Goal: Task Accomplishment & Management: Manage account settings

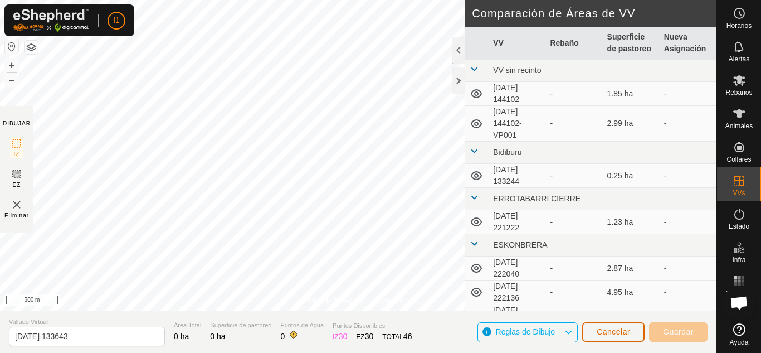
click at [605, 335] on span "Cancelar" at bounding box center [613, 331] width 33 height 9
click at [17, 207] on img at bounding box center [16, 204] width 13 height 13
click at [461, 89] on div at bounding box center [458, 80] width 13 height 27
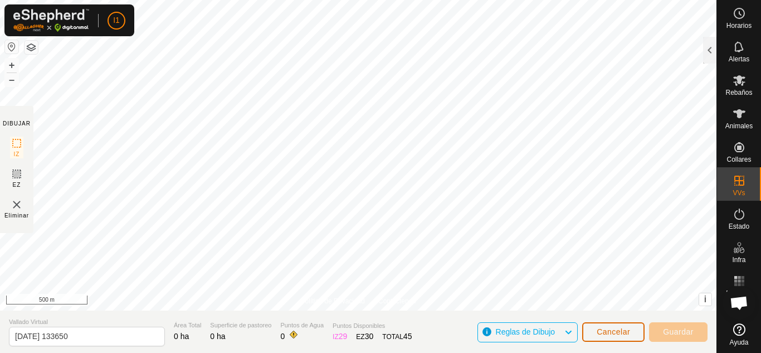
click at [609, 335] on span "Cancelar" at bounding box center [613, 331] width 33 height 9
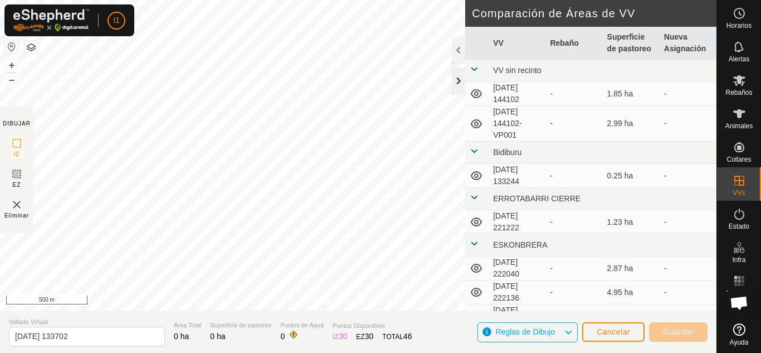
click at [461, 80] on div at bounding box center [458, 80] width 13 height 27
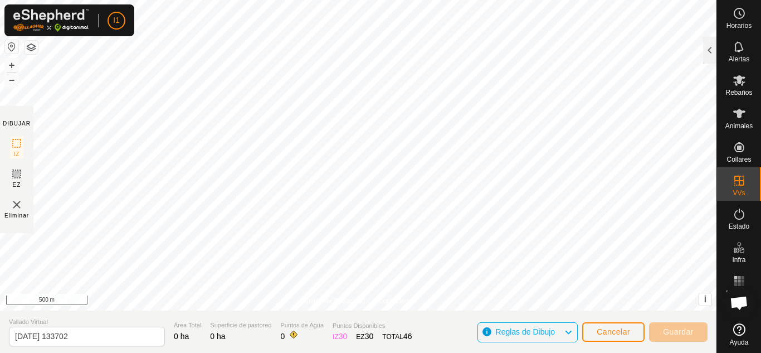
click at [17, 208] on img at bounding box center [16, 204] width 13 height 13
click at [601, 334] on span "Cancelar" at bounding box center [613, 331] width 33 height 9
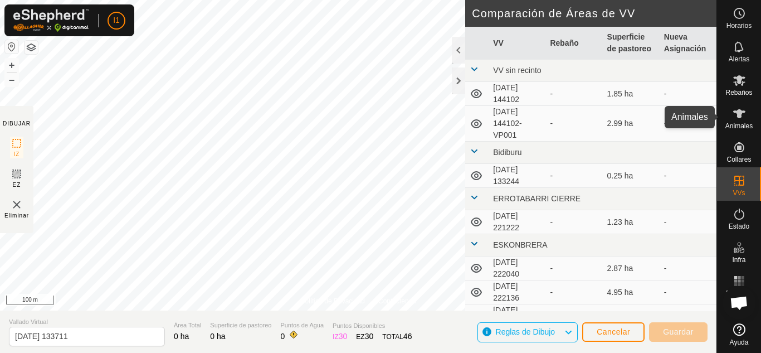
click at [746, 116] on icon at bounding box center [739, 113] width 13 height 13
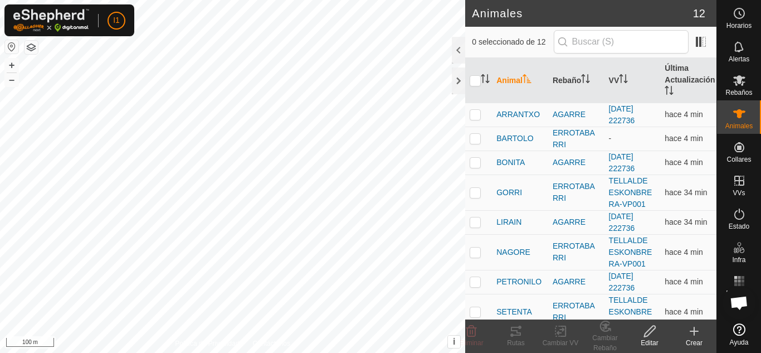
click at [718, 352] on html "I1 Horarios Alertas Rebaños Animales Collares VVs Estado Infra Mapa de Calor Ay…" at bounding box center [380, 176] width 761 height 353
click at [318, 352] on html "I1 Horarios Alertas Rebaños Animales Collares VVs Estado Infra Mapa de Calor Ay…" at bounding box center [380, 176] width 761 height 353
click at [473, 142] on p-checkbox at bounding box center [475, 138] width 11 height 9
click at [591, 337] on div "Cambiar Rebaño" at bounding box center [605, 343] width 45 height 20
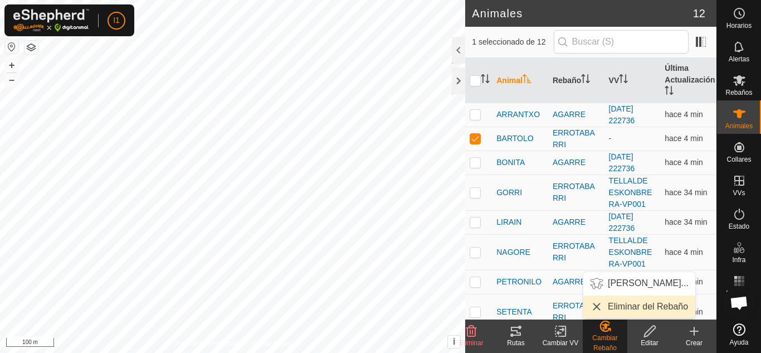
click at [613, 300] on link "Eliminar del Rebaño" at bounding box center [639, 306] width 112 height 22
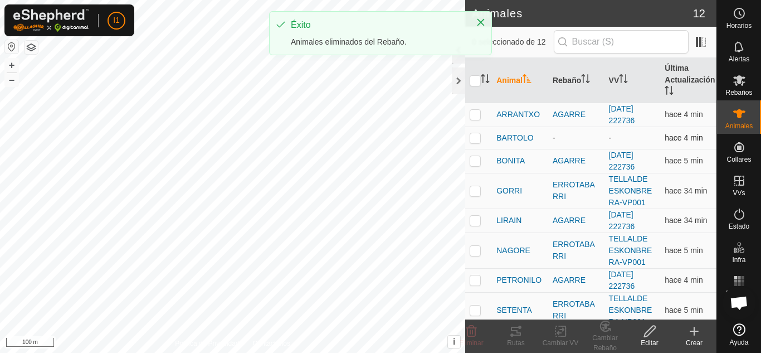
click at [477, 140] on p-checkbox at bounding box center [475, 137] width 11 height 9
checkbox input "true"
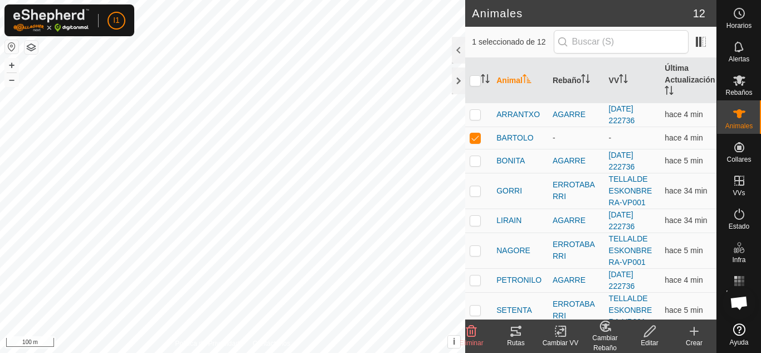
click at [474, 341] on span "Eliminar" at bounding box center [471, 343] width 24 height 8
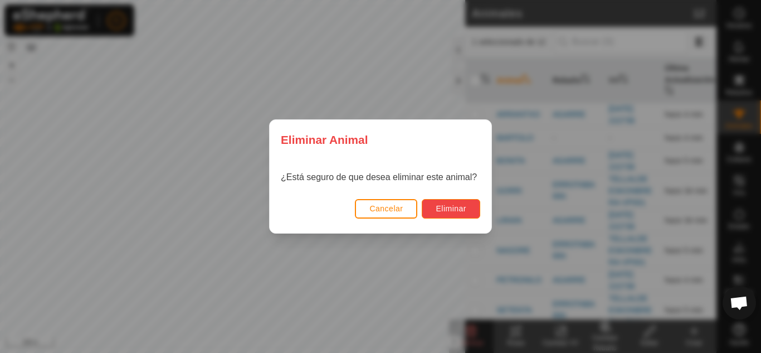
click at [457, 207] on span "Eliminar" at bounding box center [451, 208] width 31 height 9
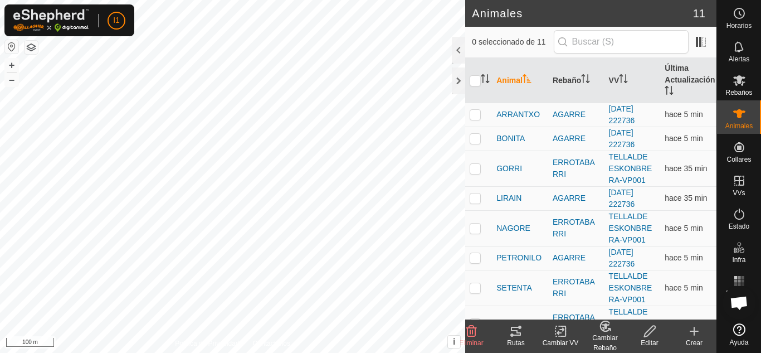
click at [614, 352] on html "I1 Horarios Alertas Rebaños Animales Collares VVs Estado Infra Mapa de Calor Ay…" at bounding box center [380, 176] width 761 height 353
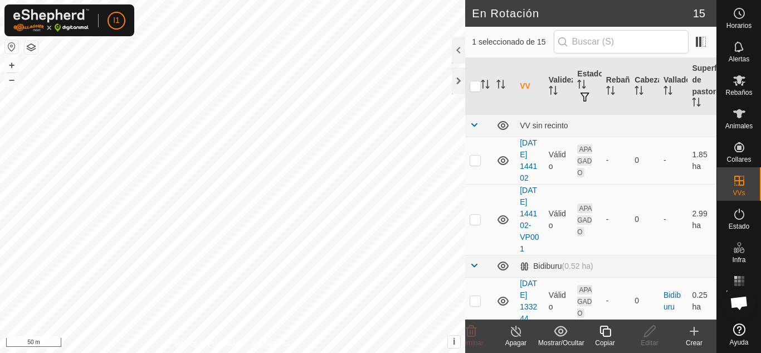
click at [605, 342] on div "Copiar" at bounding box center [605, 343] width 45 height 10
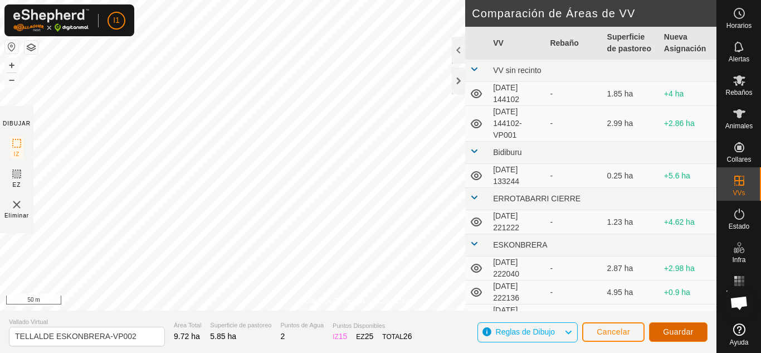
click at [674, 335] on span "Guardar" at bounding box center [678, 331] width 31 height 9
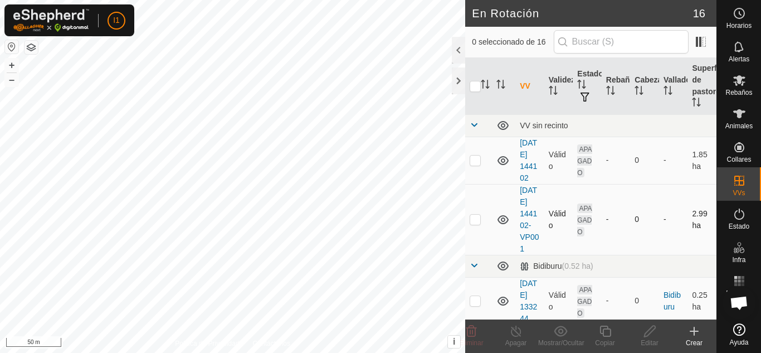
checkbox input "true"
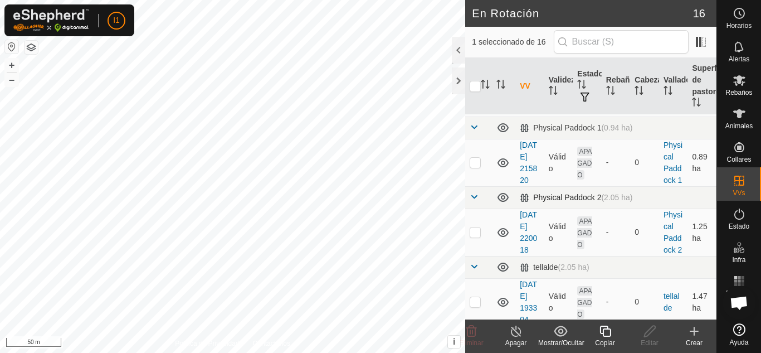
scroll to position [916, 0]
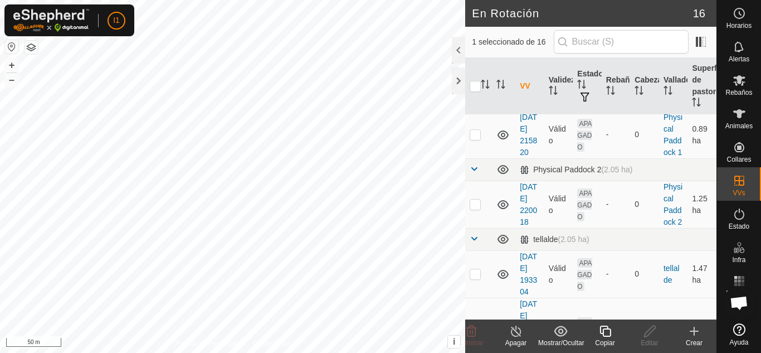
click at [511, 344] on div "Apagar" at bounding box center [516, 343] width 45 height 10
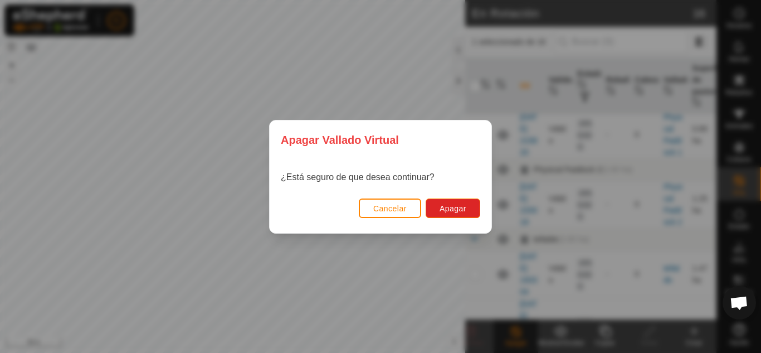
click at [511, 344] on div "Apagar Vallado Virtual ¿Está seguro de que desea continuar? Cancelar Apagar" at bounding box center [380, 176] width 761 height 353
click at [460, 216] on button "Apagar" at bounding box center [453, 208] width 55 height 20
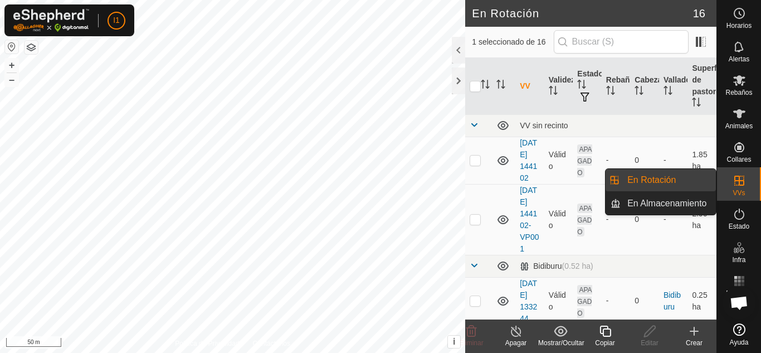
click at [746, 187] on icon at bounding box center [739, 180] width 13 height 13
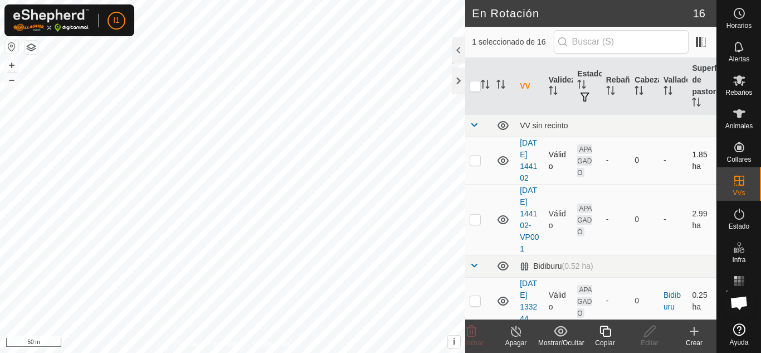
click at [479, 175] on td at bounding box center [478, 160] width 27 height 47
click at [479, 174] on td at bounding box center [478, 160] width 27 height 47
checkbox input "false"
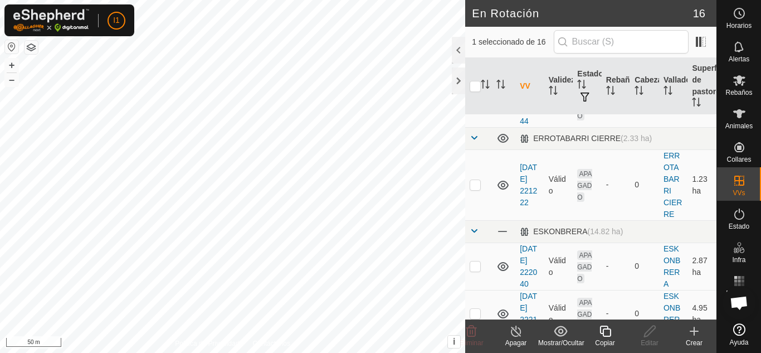
scroll to position [200, 0]
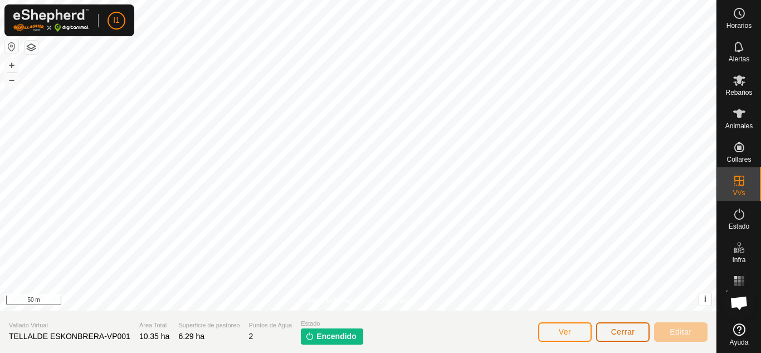
click at [635, 338] on button "Cerrar" at bounding box center [622, 332] width 53 height 20
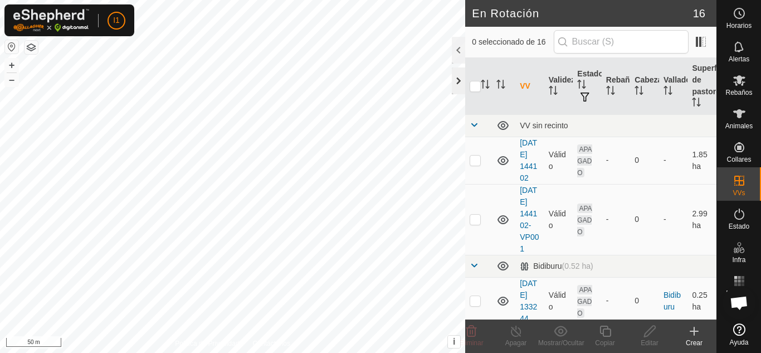
click at [454, 78] on div at bounding box center [458, 80] width 13 height 27
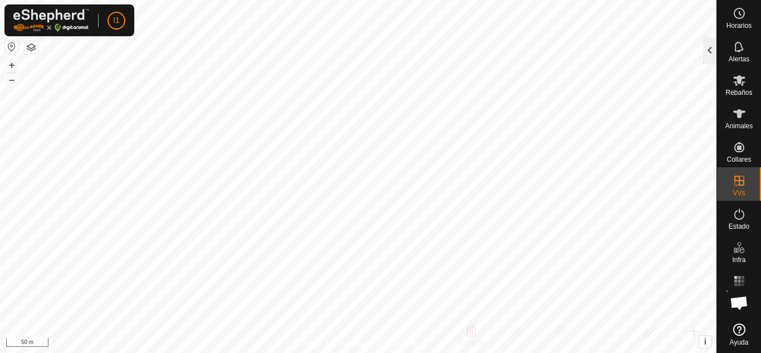
click at [716, 47] on div at bounding box center [709, 50] width 13 height 27
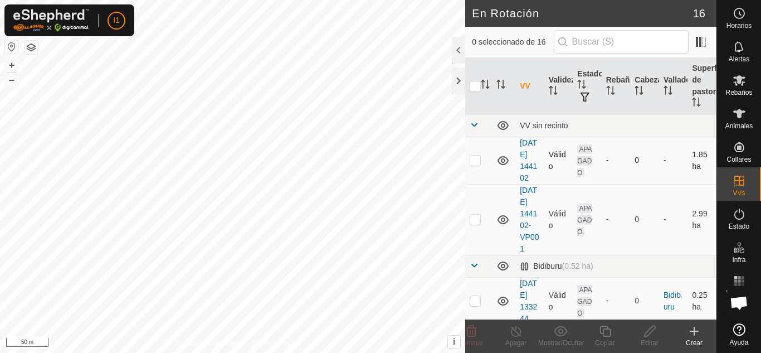
click at [476, 164] on p-checkbox at bounding box center [475, 159] width 11 height 9
checkbox input "false"
click at [473, 245] on td at bounding box center [478, 219] width 27 height 71
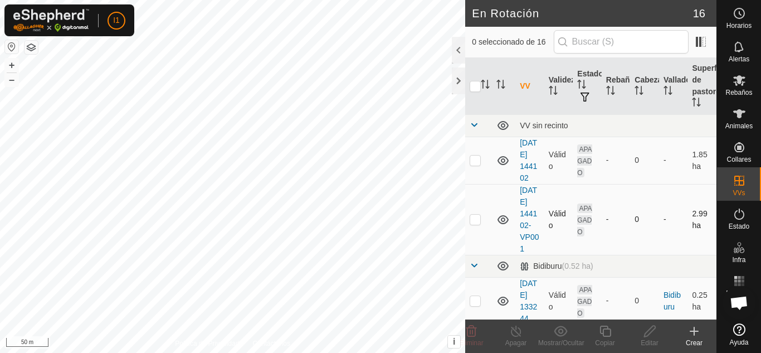
click at [473, 245] on td at bounding box center [478, 219] width 27 height 71
checkbox input "false"
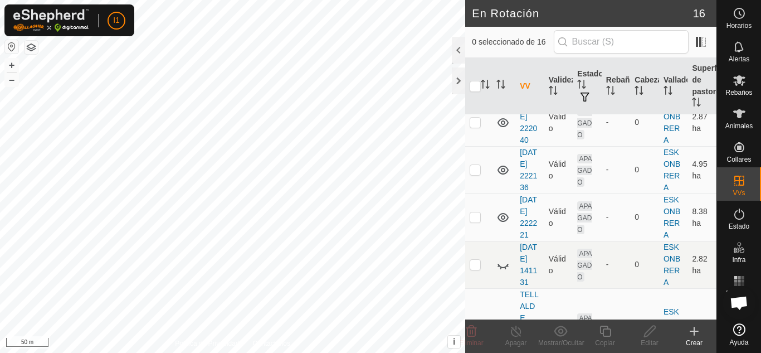
scroll to position [338, 0]
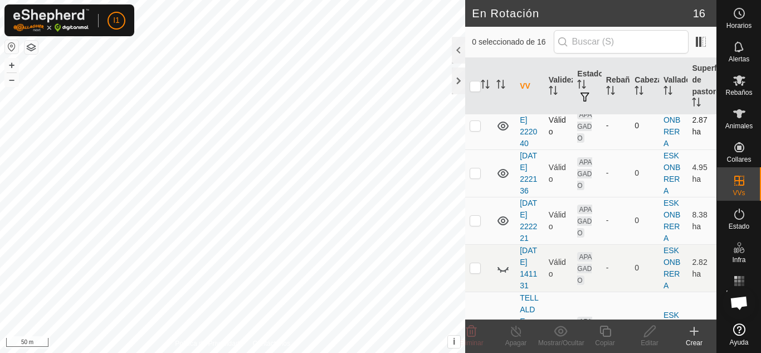
click at [478, 130] on p-checkbox at bounding box center [475, 125] width 11 height 9
checkbox input "false"
click at [474, 177] on p-checkbox at bounding box center [475, 172] width 11 height 9
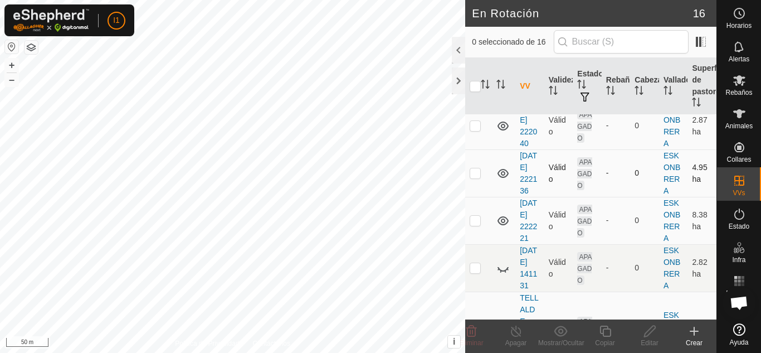
click at [474, 177] on p-checkbox at bounding box center [475, 172] width 11 height 9
checkbox input "true"
click at [473, 225] on p-checkbox at bounding box center [475, 220] width 11 height 9
checkbox input "true"
click at [473, 177] on p-tablecheckbox at bounding box center [475, 172] width 11 height 9
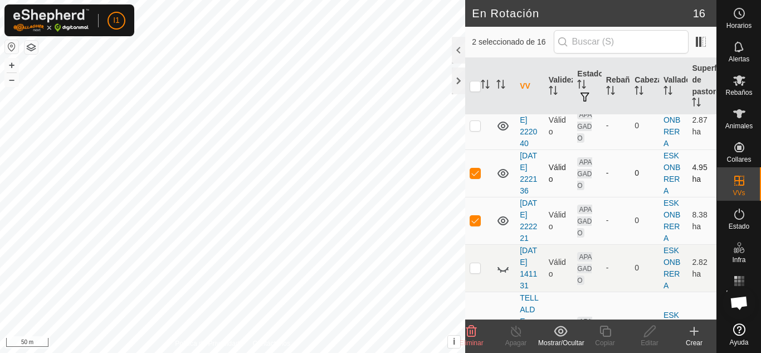
checkbox input "false"
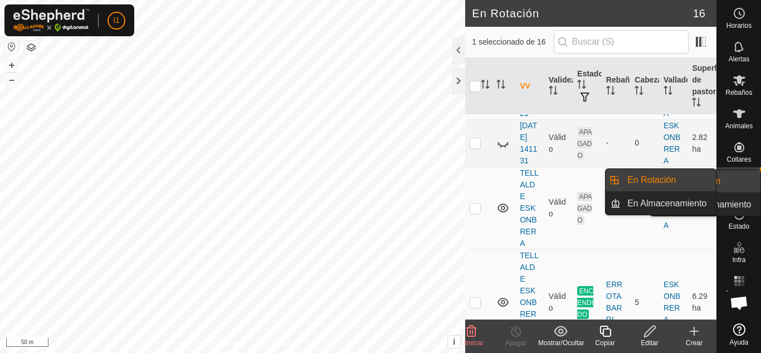
scroll to position [466, 0]
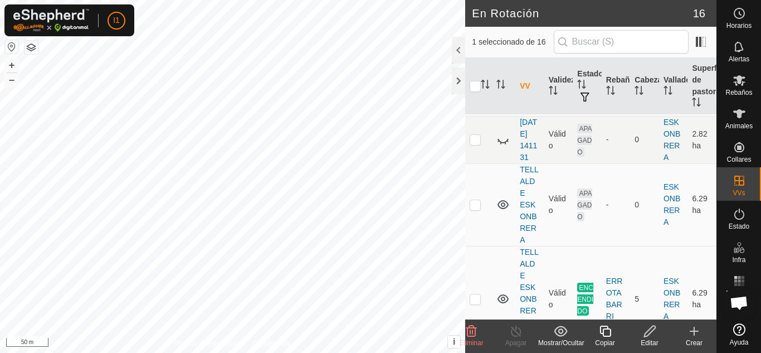
click at [469, 116] on td at bounding box center [478, 92] width 27 height 47
checkbox input "false"
click at [502, 97] on icon at bounding box center [503, 92] width 11 height 9
click at [502, 99] on icon at bounding box center [503, 92] width 13 height 13
click at [507, 143] on icon at bounding box center [503, 141] width 11 height 4
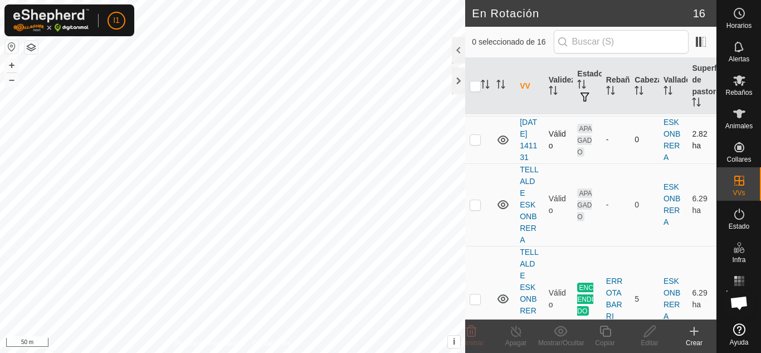
click at [507, 144] on icon at bounding box center [503, 139] width 11 height 9
click at [507, 143] on icon at bounding box center [503, 141] width 11 height 4
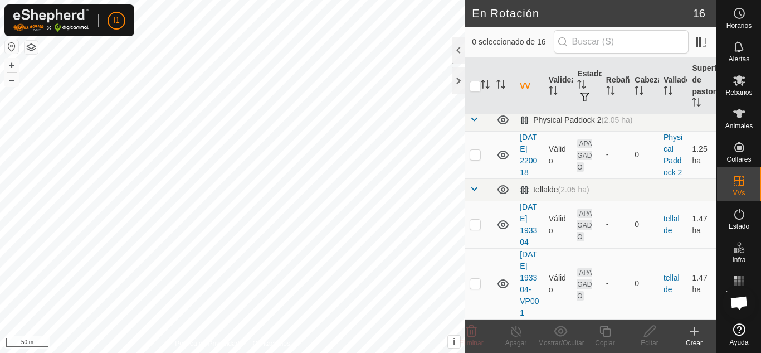
scroll to position [1095, 0]
click at [482, 208] on td at bounding box center [478, 224] width 27 height 47
checkbox input "false"
click at [476, 280] on p-checkbox at bounding box center [475, 283] width 11 height 9
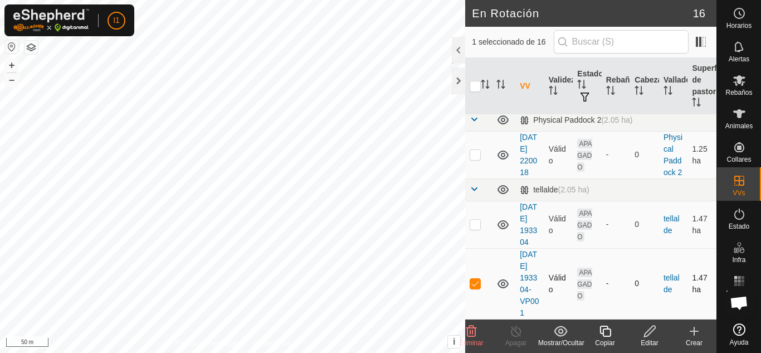
click at [476, 280] on p-checkbox at bounding box center [475, 283] width 11 height 9
click at [563, 337] on icon at bounding box center [561, 330] width 14 height 13
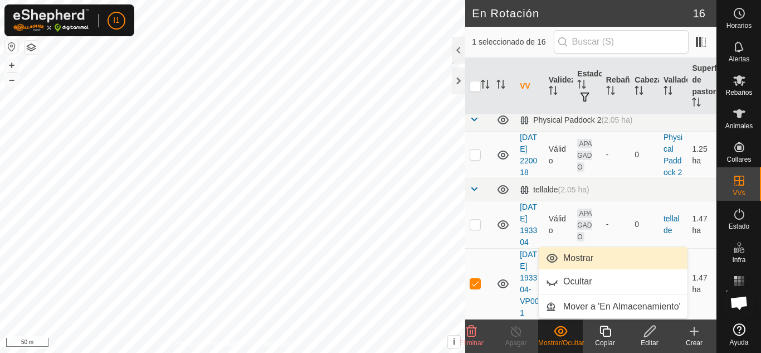
click at [571, 256] on link "Mostrar" at bounding box center [613, 258] width 149 height 22
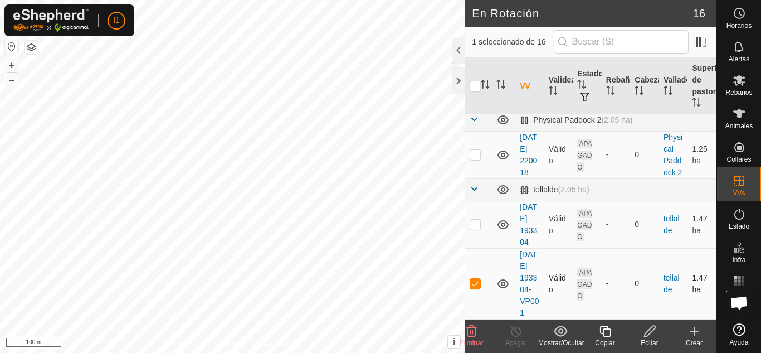
click at [474, 267] on td at bounding box center [478, 283] width 27 height 71
checkbox input "false"
click at [475, 93] on th at bounding box center [478, 86] width 27 height 57
click at [478, 87] on input "checkbox" at bounding box center [475, 86] width 11 height 11
checkbox input "true"
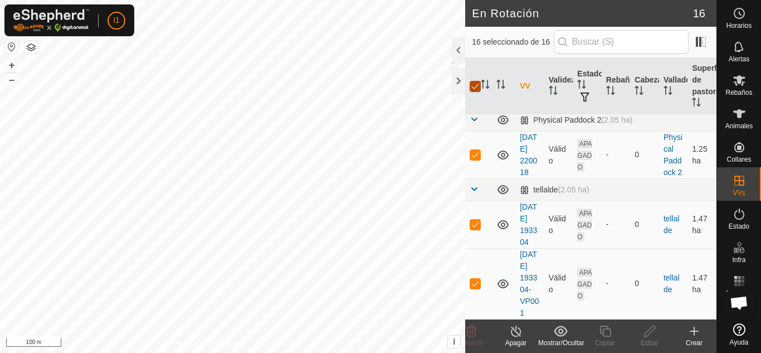
checkbox input "true"
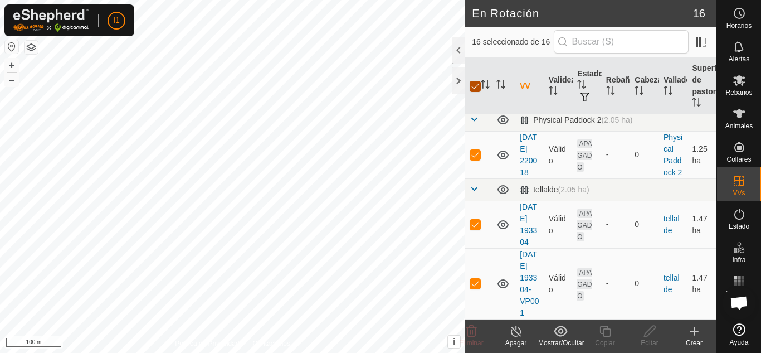
checkbox input "true"
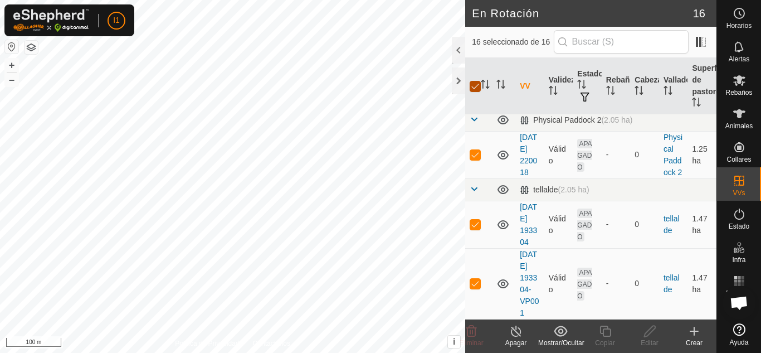
checkbox input "true"
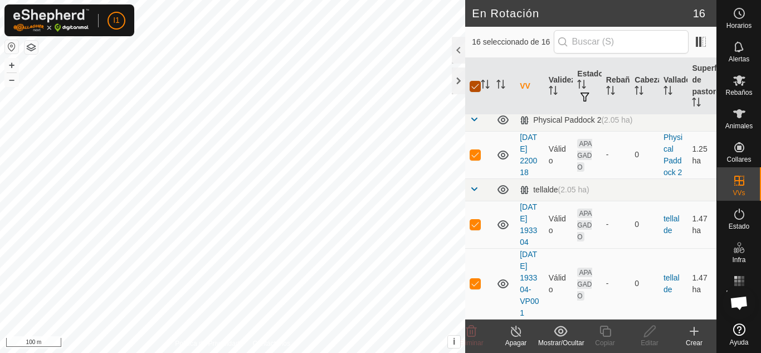
checkbox input "true"
click at [478, 87] on input "checkbox" at bounding box center [475, 86] width 11 height 11
checkbox input "false"
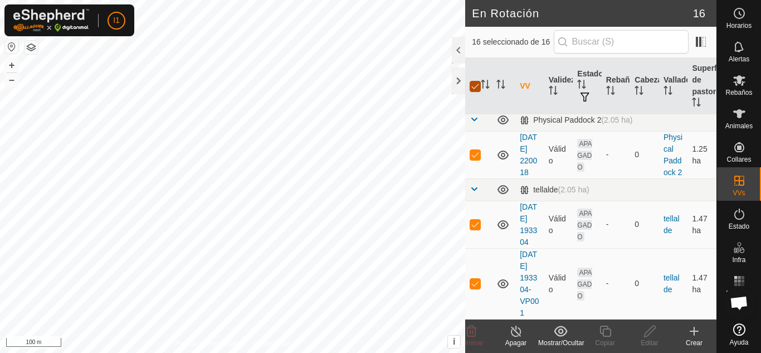
checkbox input "false"
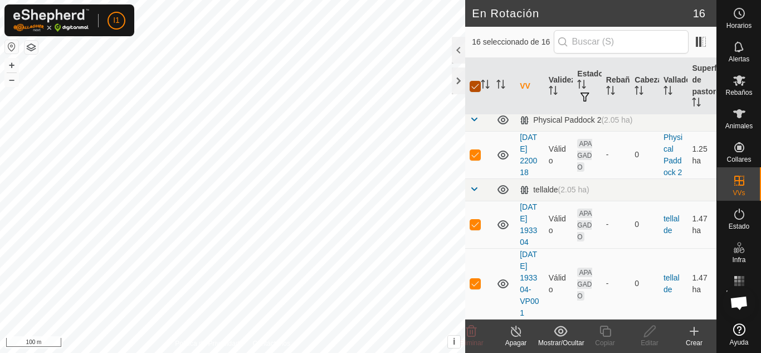
checkbox input "false"
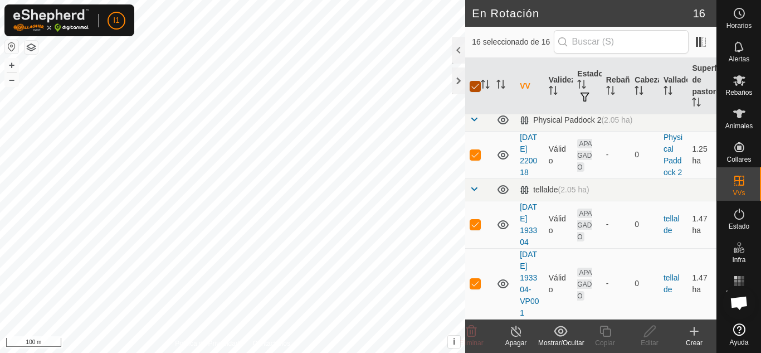
checkbox input "false"
click at [457, 85] on div at bounding box center [458, 80] width 13 height 27
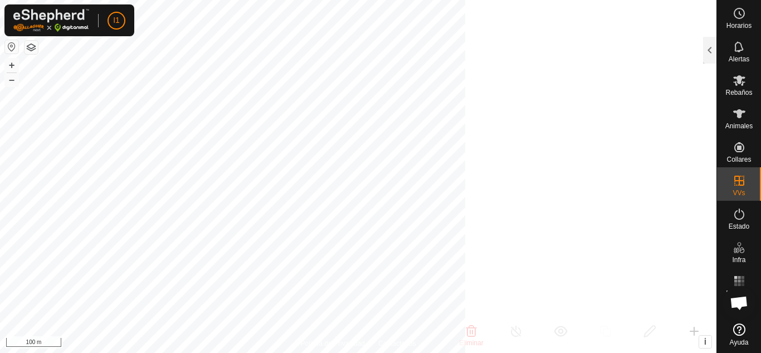
scroll to position [3739, 0]
click at [722, 48] on div "Alertas" at bounding box center [739, 49] width 44 height 33
click at [713, 52] on div at bounding box center [709, 50] width 13 height 27
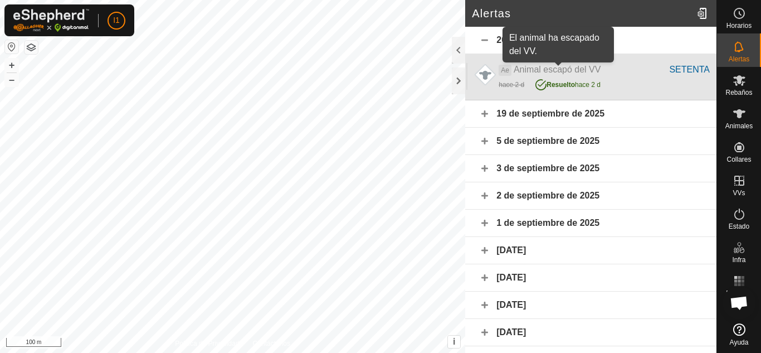
click at [560, 70] on span "Animal escapó del VV" at bounding box center [557, 69] width 87 height 9
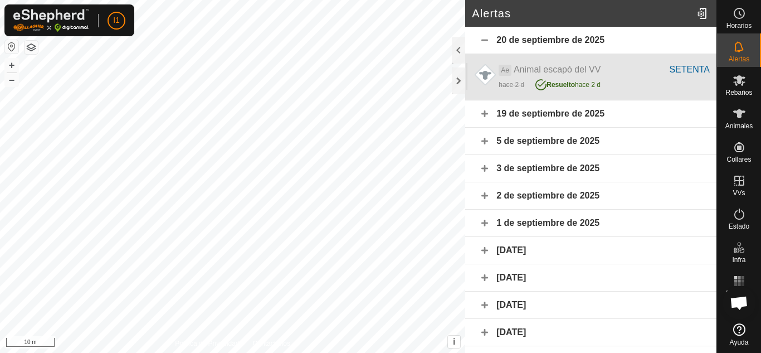
click at [508, 79] on div "hace 2 d Resuelto hace 2 d" at bounding box center [604, 83] width 211 height 14
click at [680, 61] on div "Ae Animal escapó del VV SETENTA hace 2 d Resuelto hace 2 d" at bounding box center [590, 77] width 251 height 46
click at [680, 63] on div "SETENTA" at bounding box center [689, 69] width 41 height 13
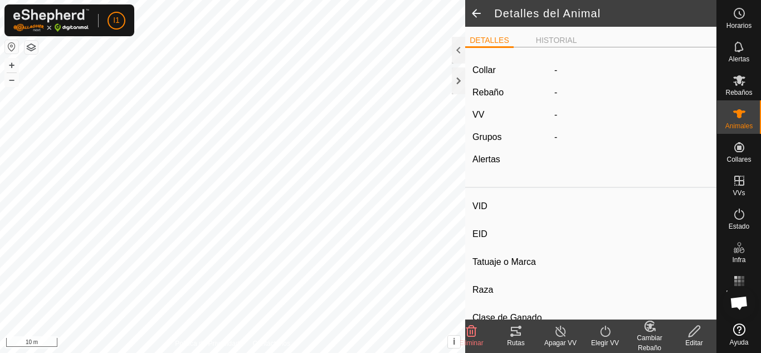
type input "SETENTA"
type input "-"
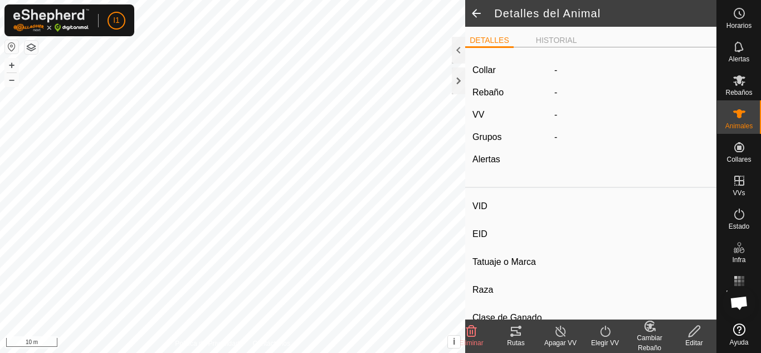
type input "0 kg"
type input "-"
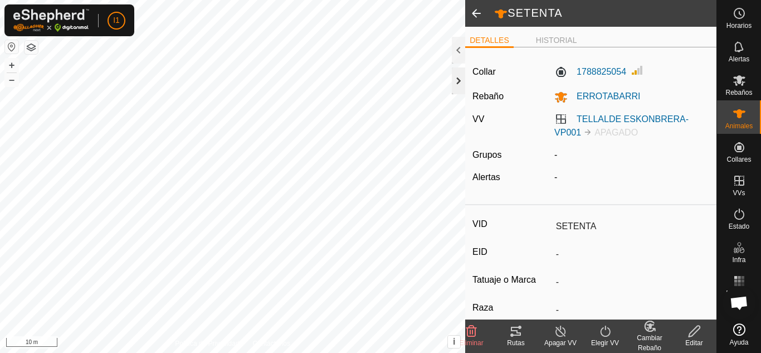
click at [454, 88] on div at bounding box center [458, 80] width 13 height 27
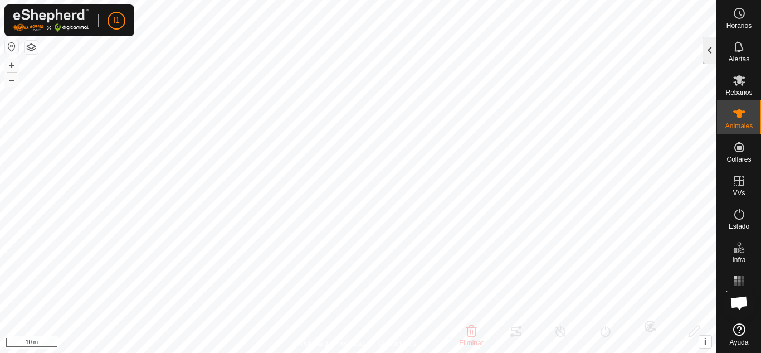
click at [716, 51] on div at bounding box center [709, 50] width 13 height 27
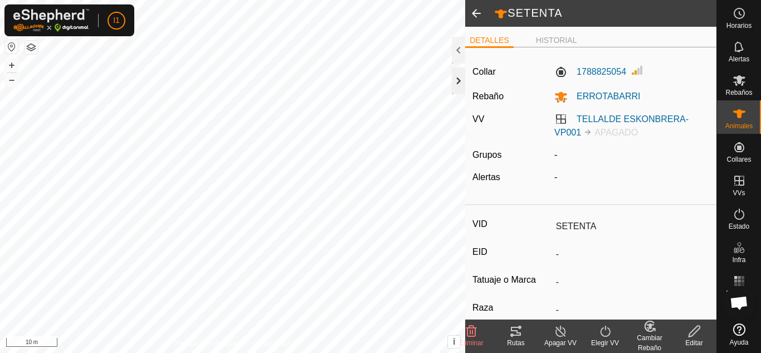
click at [455, 92] on div at bounding box center [458, 80] width 13 height 27
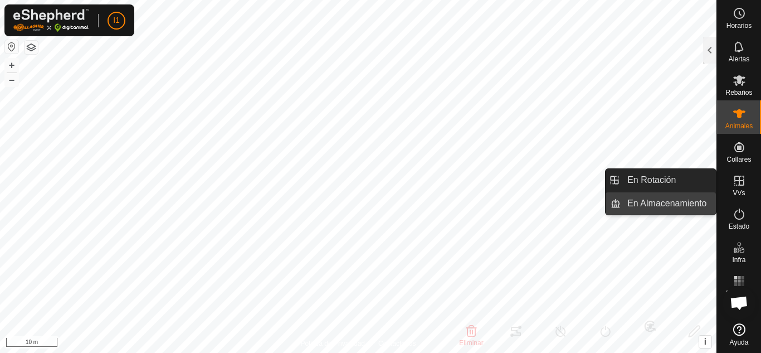
click at [684, 201] on link "En Almacenamiento" at bounding box center [668, 203] width 95 height 22
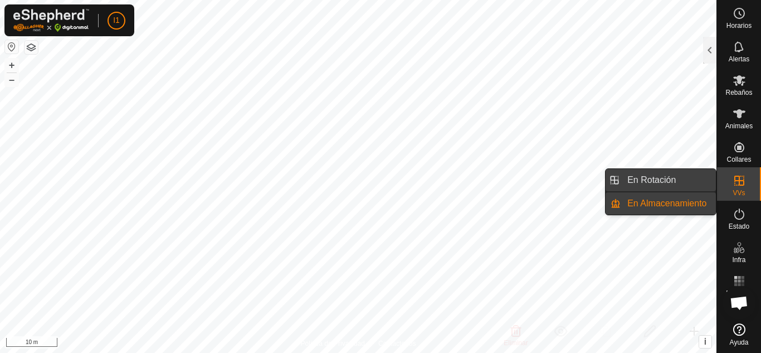
click at [676, 190] on link "En Rotación" at bounding box center [668, 180] width 95 height 22
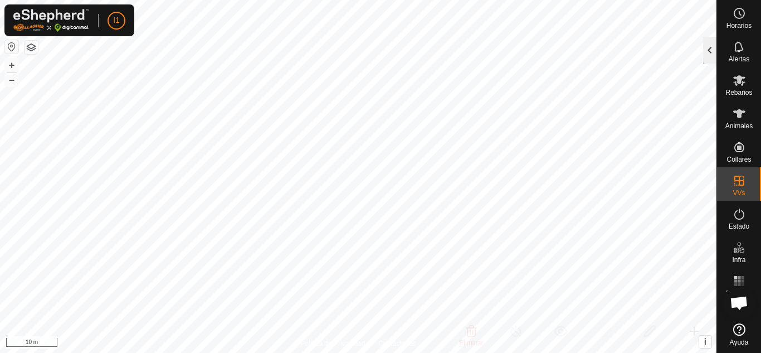
click at [707, 60] on div at bounding box center [709, 50] width 13 height 27
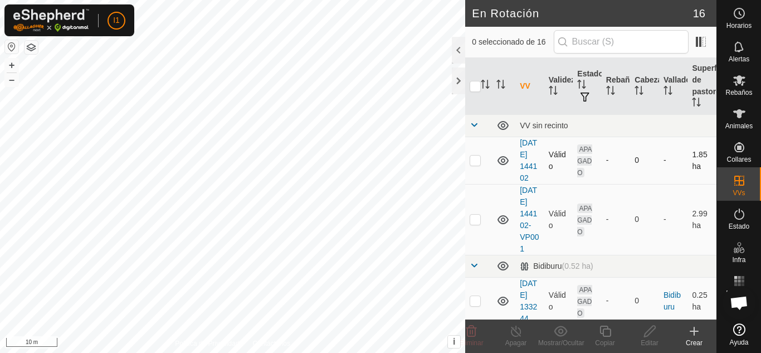
click at [509, 174] on td at bounding box center [503, 160] width 23 height 47
checkbox input "true"
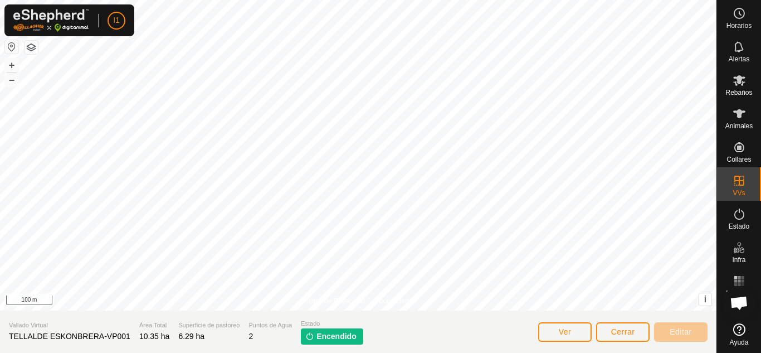
click at [343, 335] on span "Encendido" at bounding box center [337, 336] width 40 height 12
click at [620, 334] on span "Cerrar" at bounding box center [623, 331] width 24 height 9
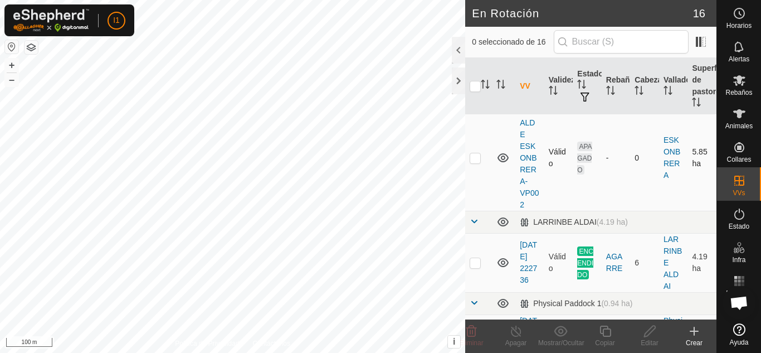
scroll to position [716, 0]
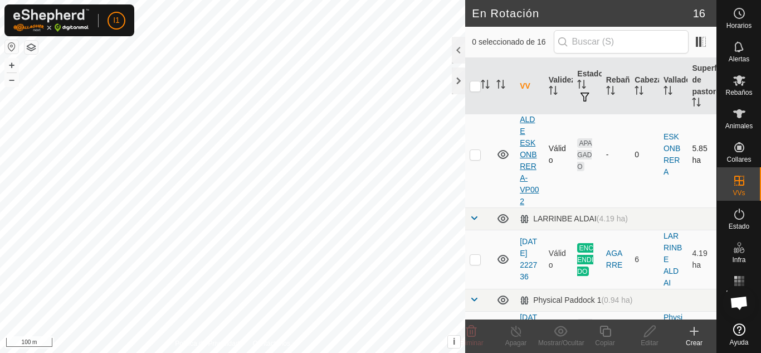
click at [528, 206] on link "TELLALDE ESKONBRERA-VP002" at bounding box center [529, 154] width 19 height 103
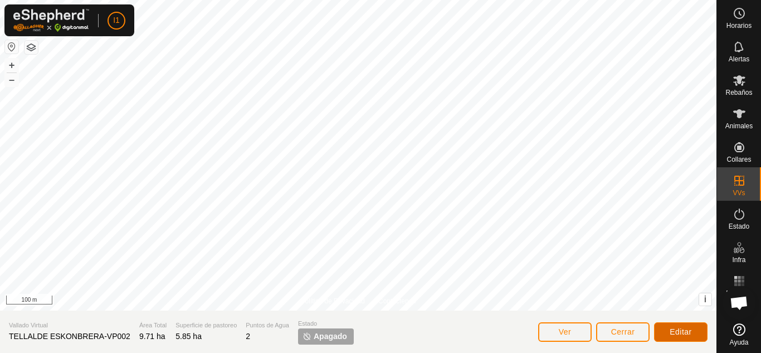
click at [678, 337] on button "Editar" at bounding box center [680, 332] width 53 height 20
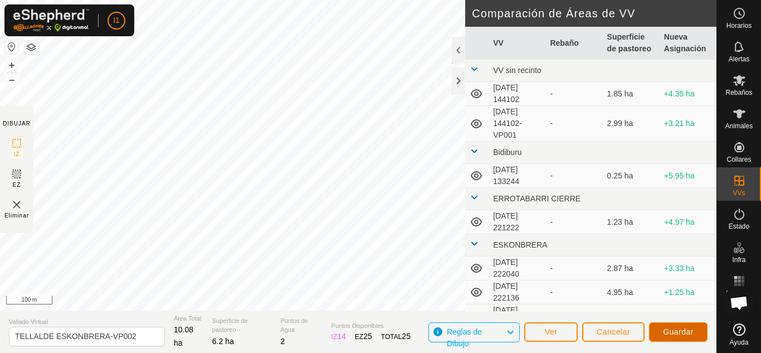
click at [666, 333] on span "Guardar" at bounding box center [678, 331] width 31 height 9
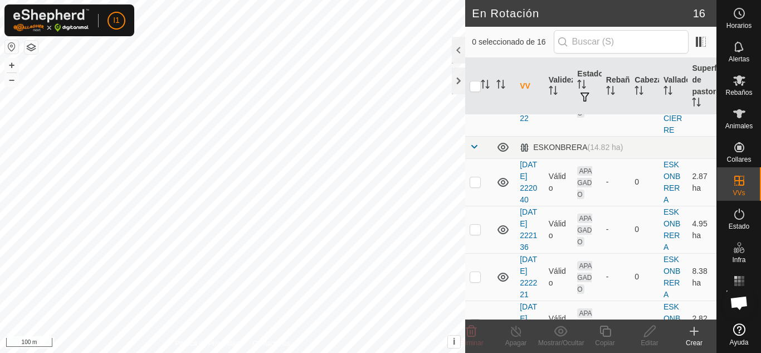
scroll to position [269, 0]
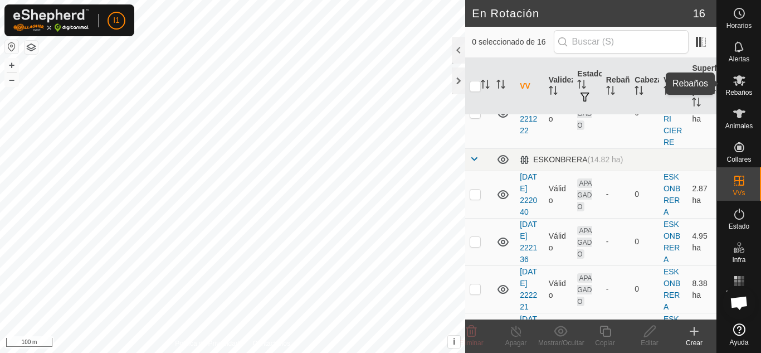
click at [748, 90] on span "Rebaños" at bounding box center [739, 92] width 27 height 7
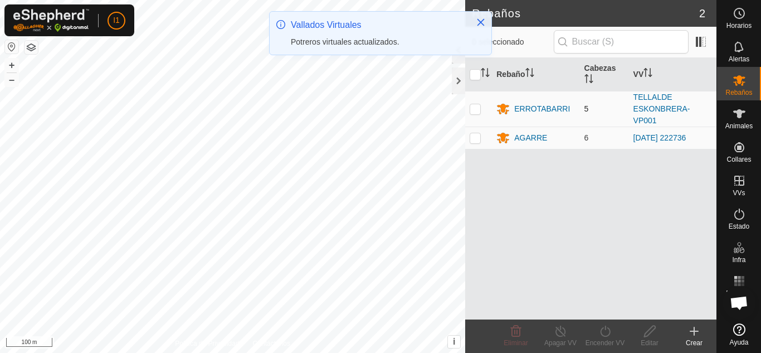
click at [478, 116] on td at bounding box center [478, 109] width 27 height 36
checkbox input "true"
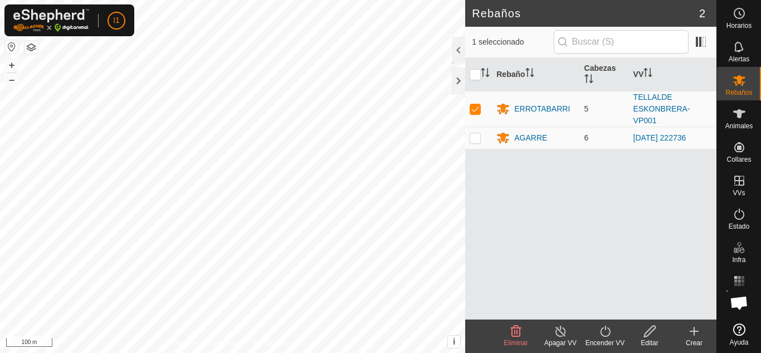
click at [571, 332] on turn-off-svg-icon at bounding box center [560, 330] width 45 height 13
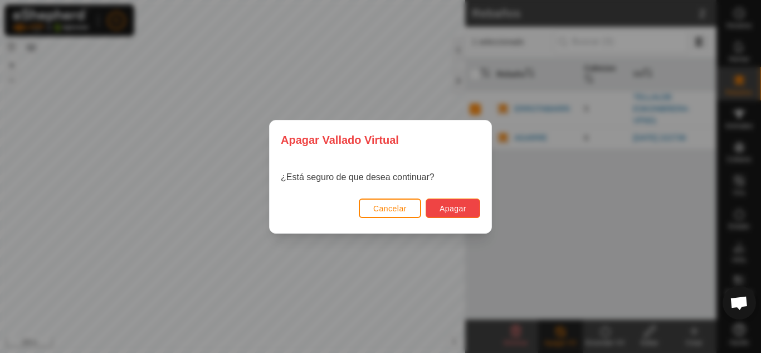
click at [448, 205] on span "Apagar" at bounding box center [453, 208] width 27 height 9
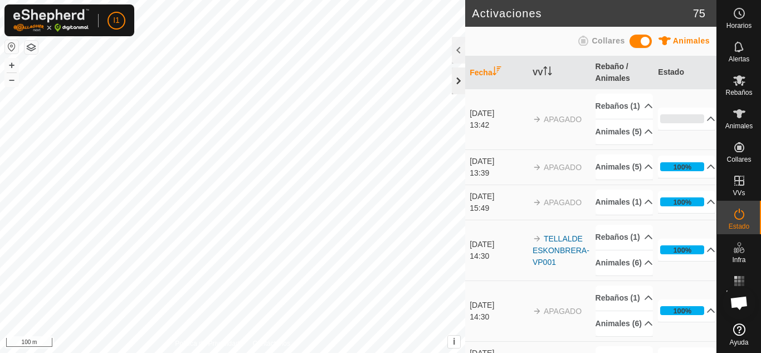
click at [458, 72] on div at bounding box center [458, 80] width 13 height 27
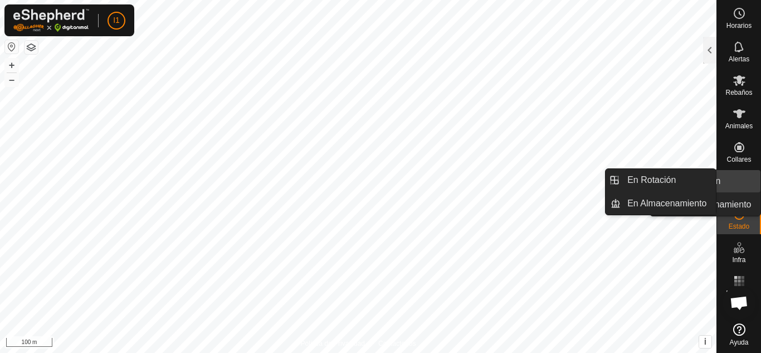
click at [722, 184] on link "En Rotación" at bounding box center [712, 181] width 95 height 22
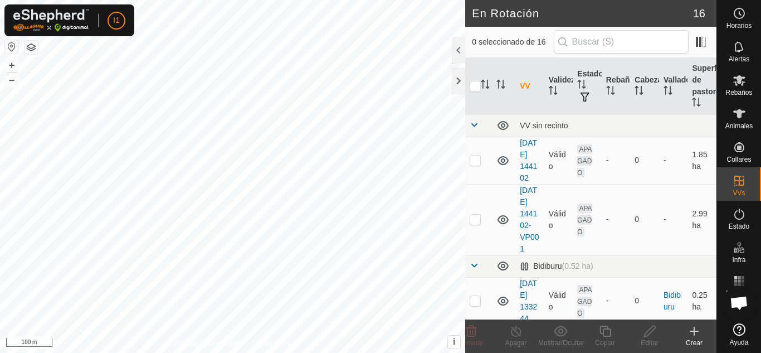
scroll to position [1095, 0]
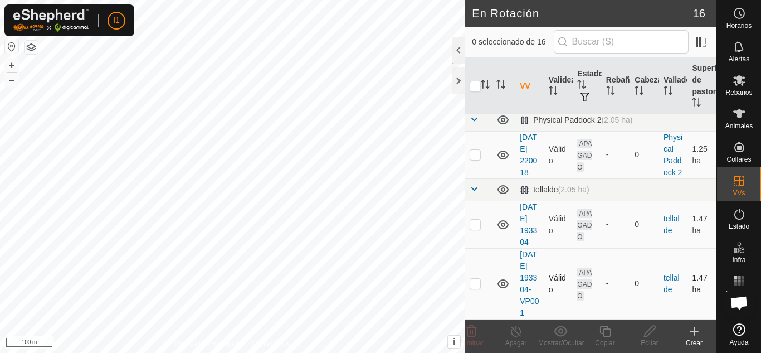
click at [472, 283] on td at bounding box center [478, 283] width 27 height 71
checkbox input "true"
click at [557, 337] on icon at bounding box center [561, 330] width 14 height 13
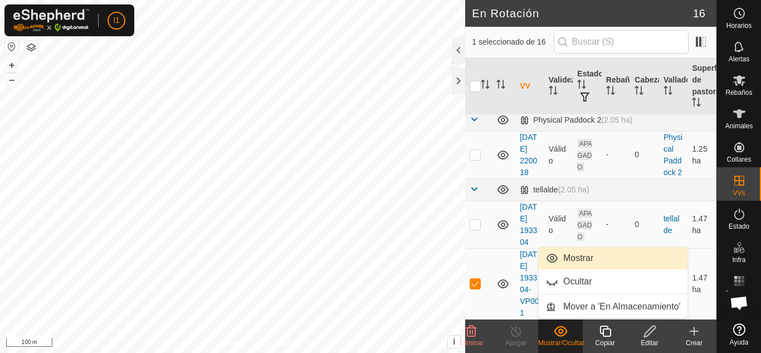
drag, startPoint x: 567, startPoint y: 264, endPoint x: 568, endPoint y: 255, distance: 9.1
click at [568, 255] on span "Mostrar" at bounding box center [578, 257] width 30 height 13
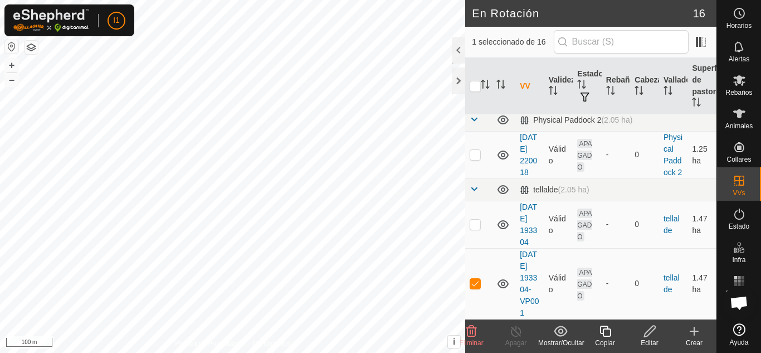
click at [568, 255] on td "Válido" at bounding box center [558, 283] width 29 height 71
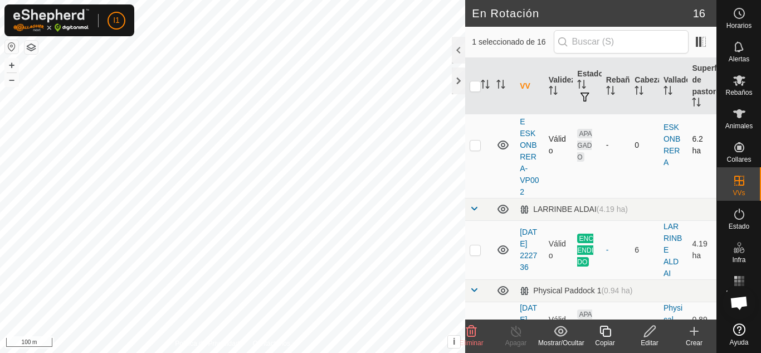
scroll to position [735, 0]
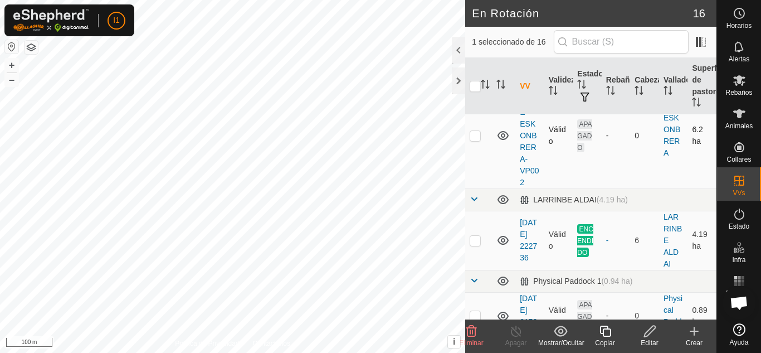
click at [474, 140] on p-checkbox at bounding box center [475, 135] width 11 height 9
click at [577, 335] on show-hide-svg-icon at bounding box center [560, 330] width 45 height 13
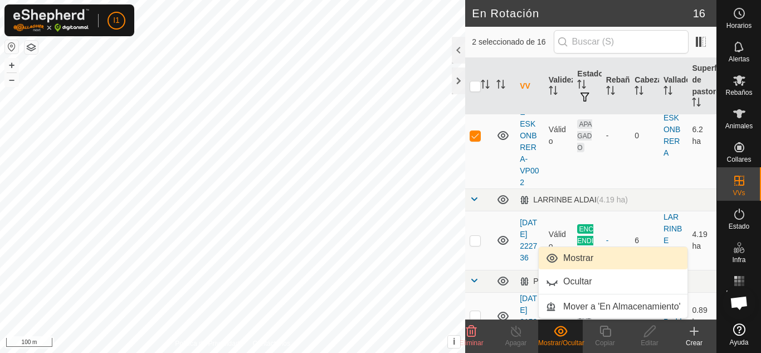
click at [572, 260] on link "Mostrar" at bounding box center [613, 258] width 149 height 22
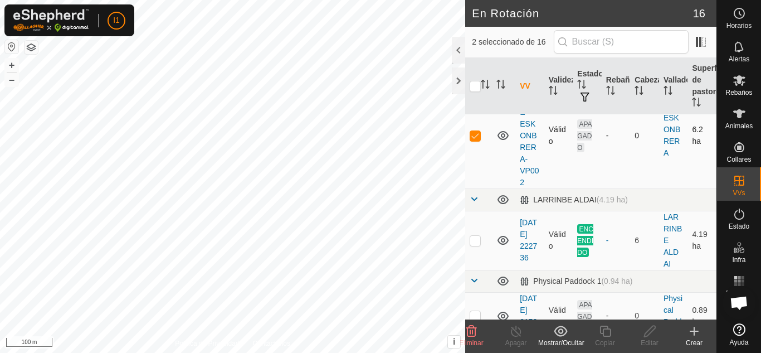
click at [477, 188] on td at bounding box center [478, 135] width 27 height 106
checkbox input "true"
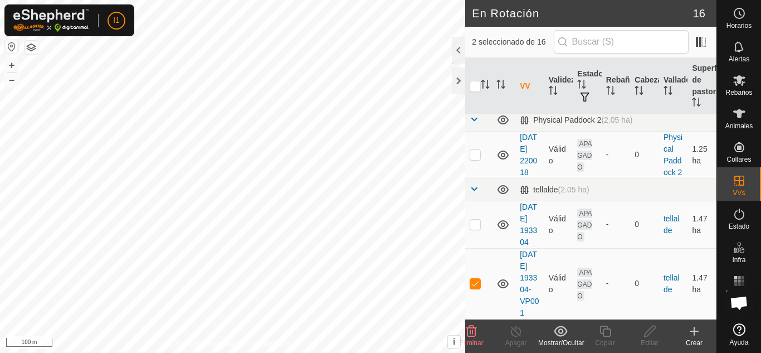
scroll to position [1095, 0]
click at [470, 279] on p-checkbox at bounding box center [475, 283] width 11 height 9
checkbox input "false"
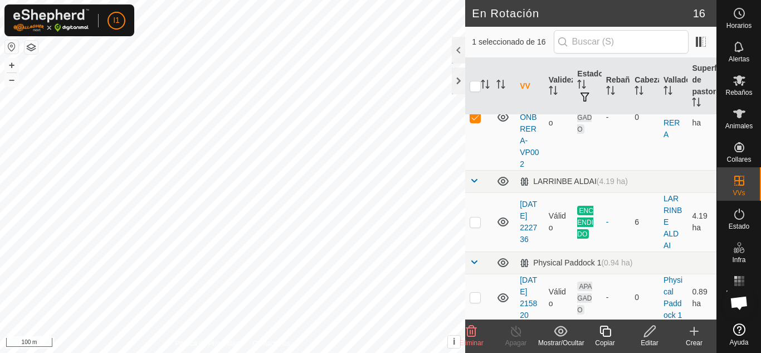
scroll to position [735, 0]
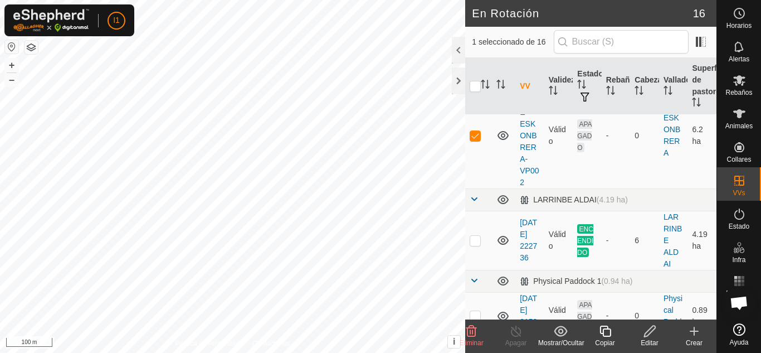
click at [658, 340] on div "Editar" at bounding box center [650, 343] width 45 height 10
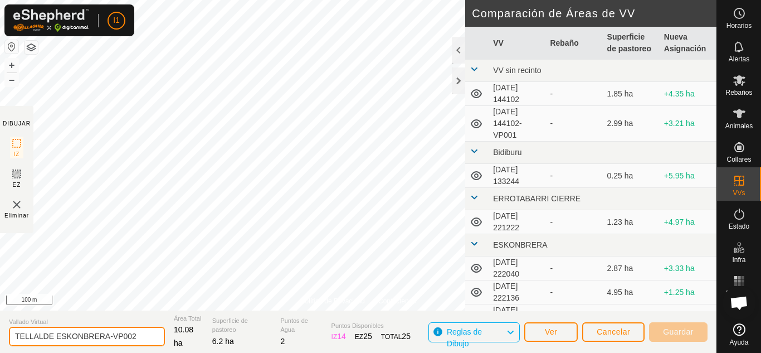
click at [137, 338] on input "TELLALDE ESKONBRERA-VP002" at bounding box center [87, 337] width 156 height 20
type input "T"
type input "tellalde [PERSON_NAME]"
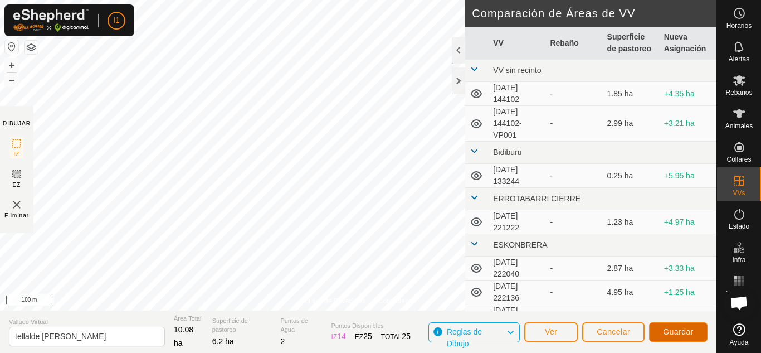
click at [678, 334] on span "Guardar" at bounding box center [678, 331] width 31 height 9
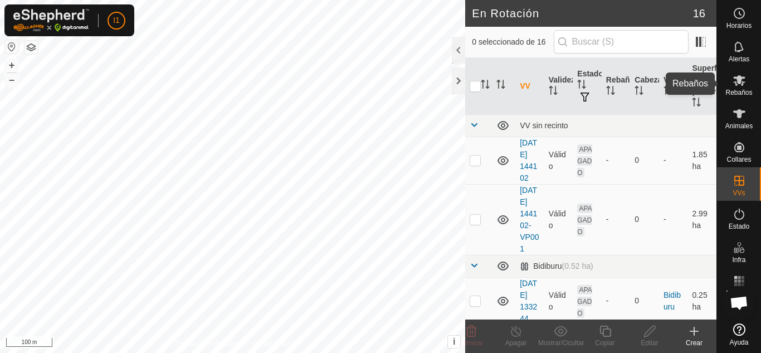
click at [743, 88] on es-mob-svg-icon at bounding box center [739, 80] width 20 height 18
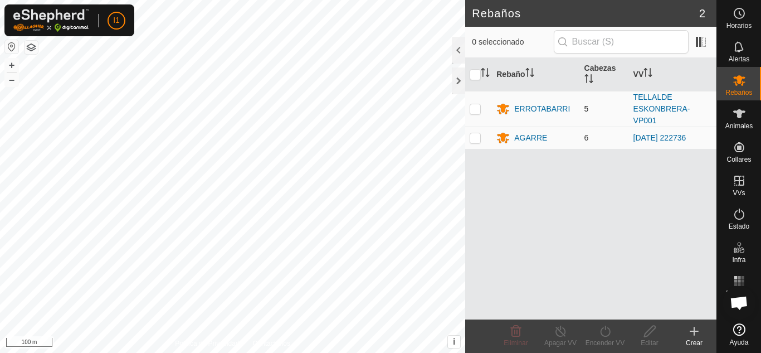
click at [470, 110] on p-checkbox at bounding box center [475, 108] width 11 height 9
checkbox input "true"
click at [607, 339] on div "Encender VV" at bounding box center [605, 343] width 45 height 10
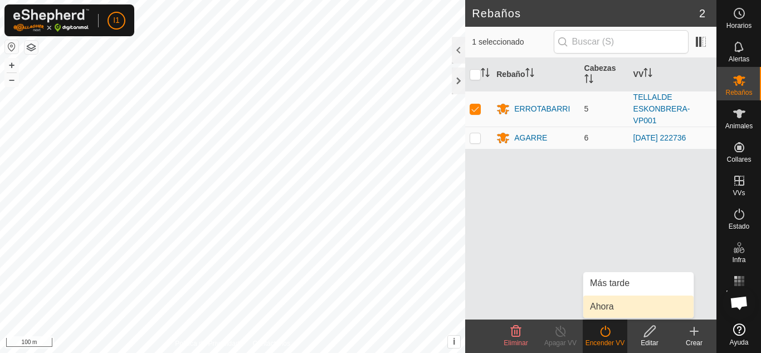
click at [606, 295] on link "Ahora" at bounding box center [638, 306] width 110 height 22
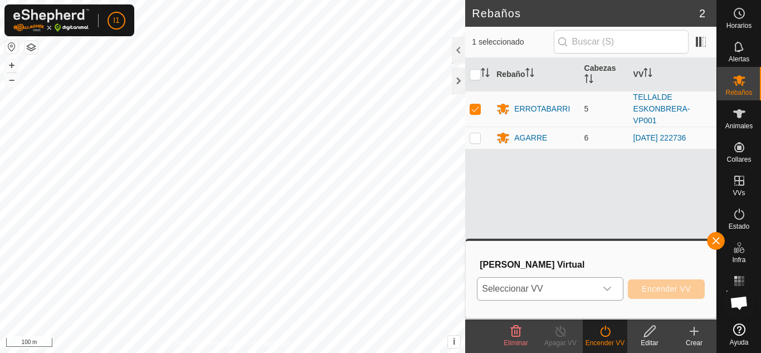
click at [595, 294] on span "Seleccionar VV" at bounding box center [537, 289] width 119 height 22
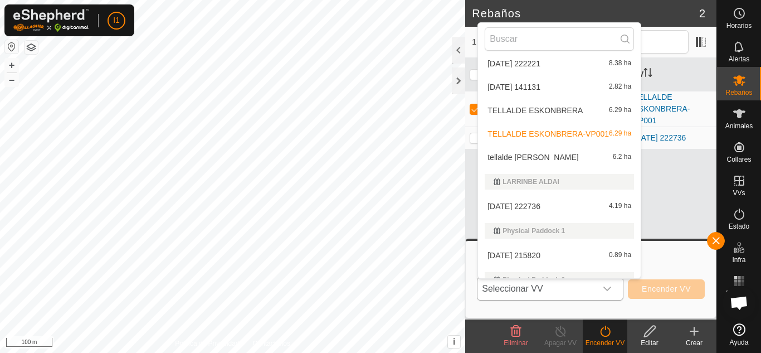
scroll to position [262, 0]
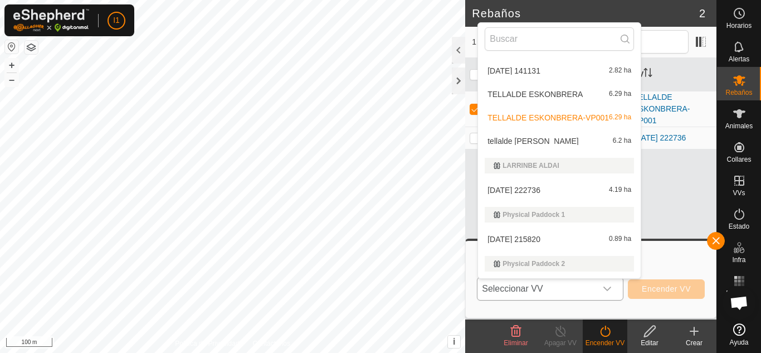
click at [567, 138] on li "tellalde [PERSON_NAME] 6.2 ha" at bounding box center [559, 141] width 163 height 22
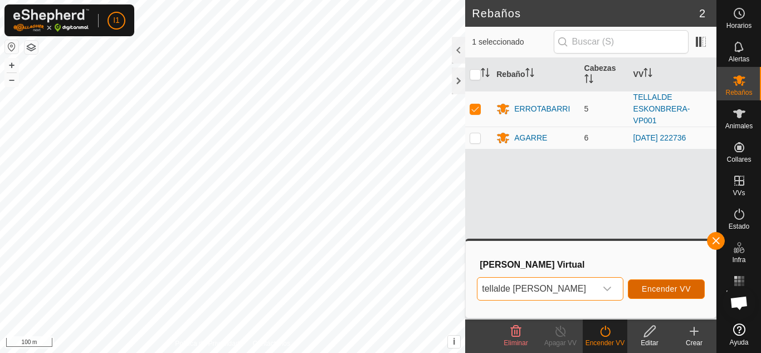
click at [658, 291] on span "Encender VV" at bounding box center [666, 288] width 49 height 9
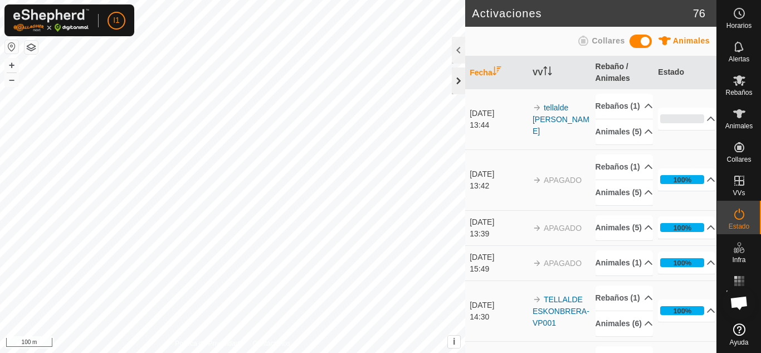
click at [454, 82] on div at bounding box center [458, 80] width 13 height 27
